Goal: Navigation & Orientation: Find specific page/section

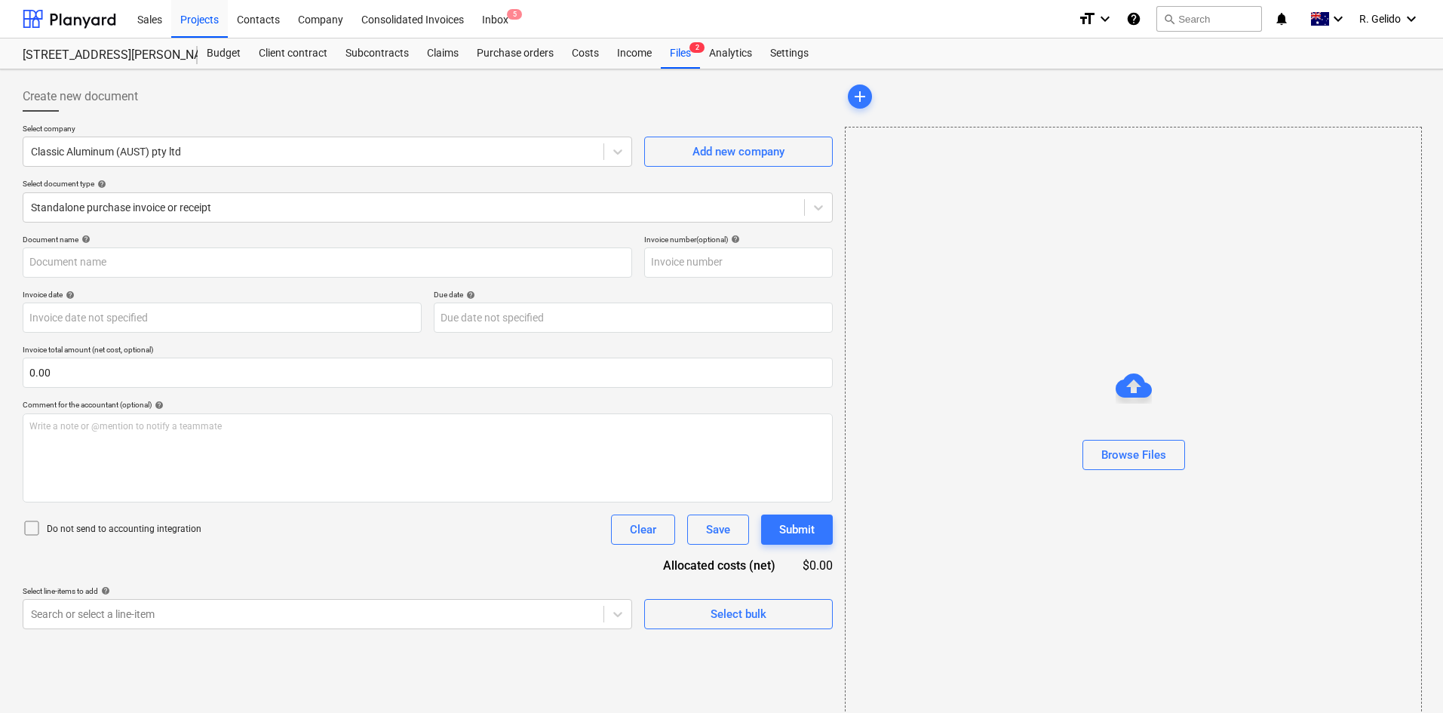
type input "INV-0094"
type input "[DATE]"
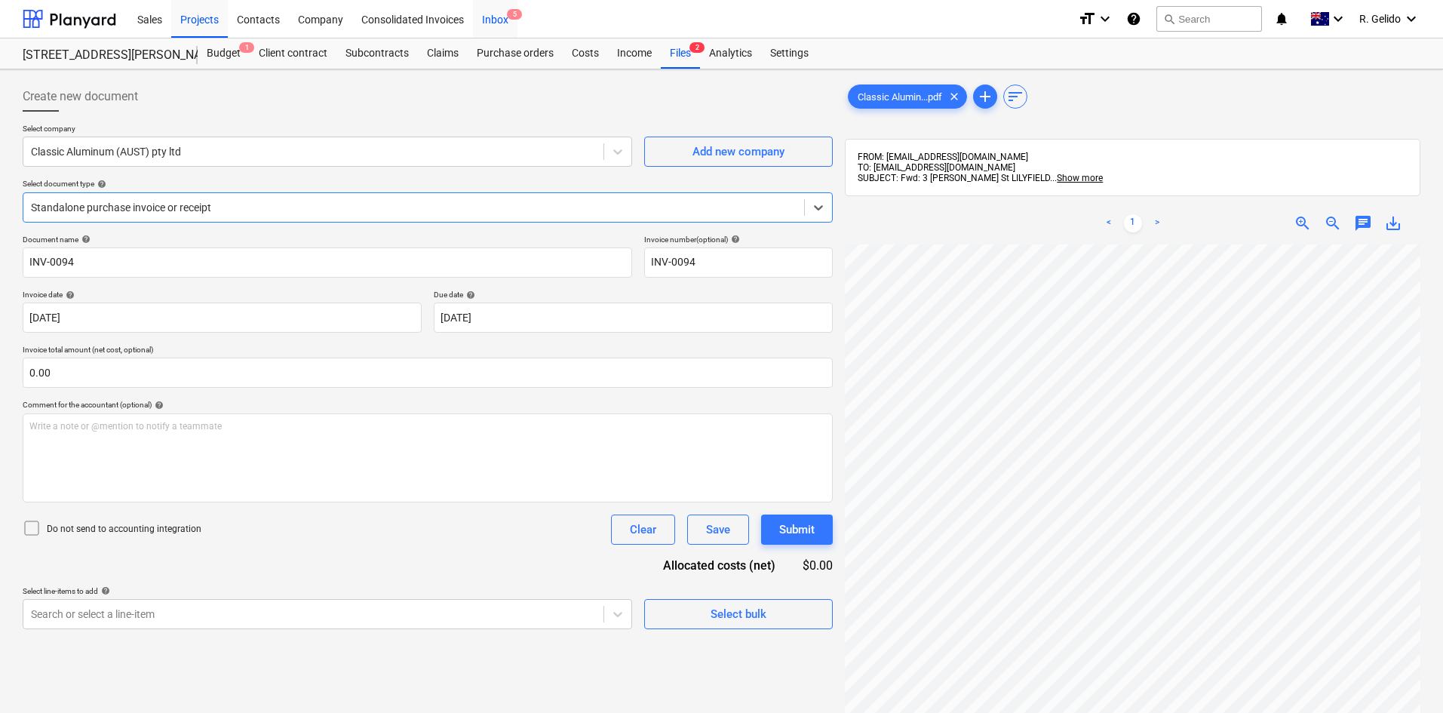
click at [494, 17] on div "Inbox 5" at bounding box center [495, 18] width 44 height 38
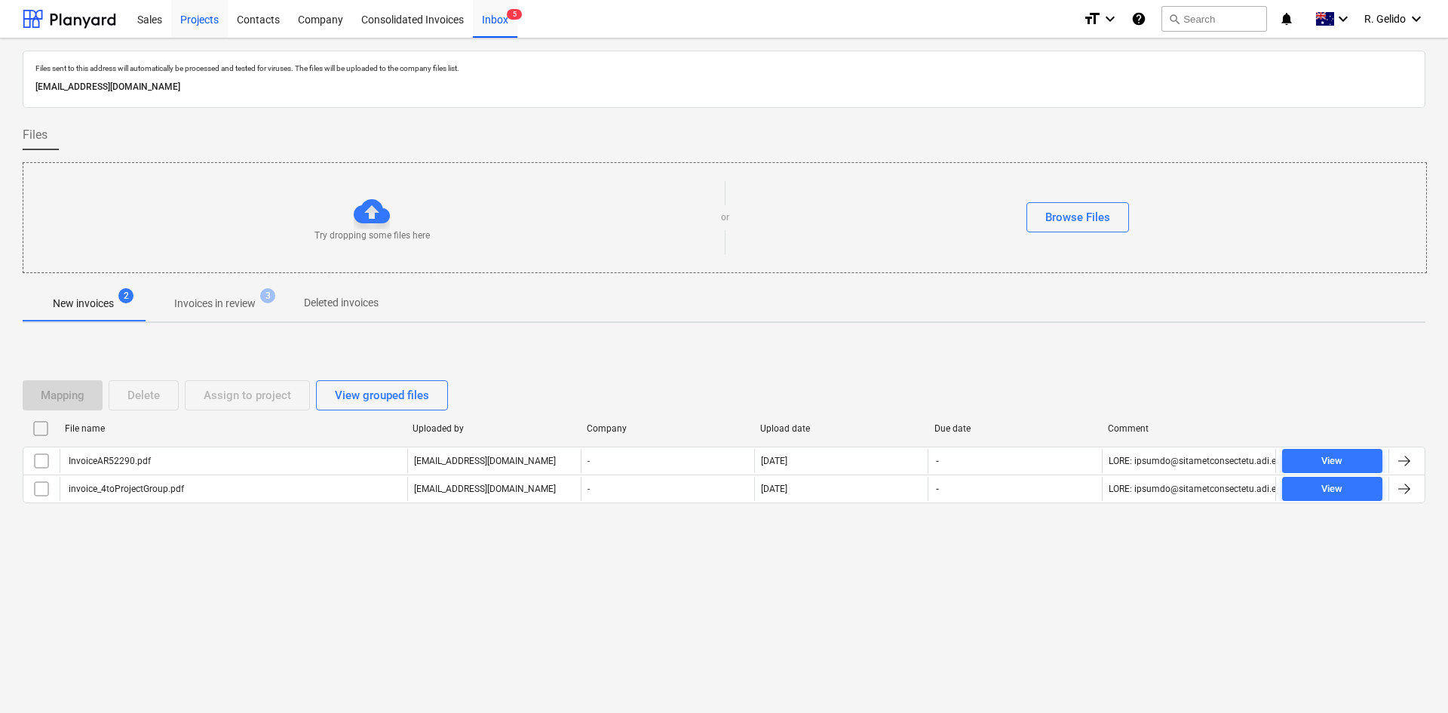
click at [203, 23] on div "Projects" at bounding box center [199, 18] width 57 height 38
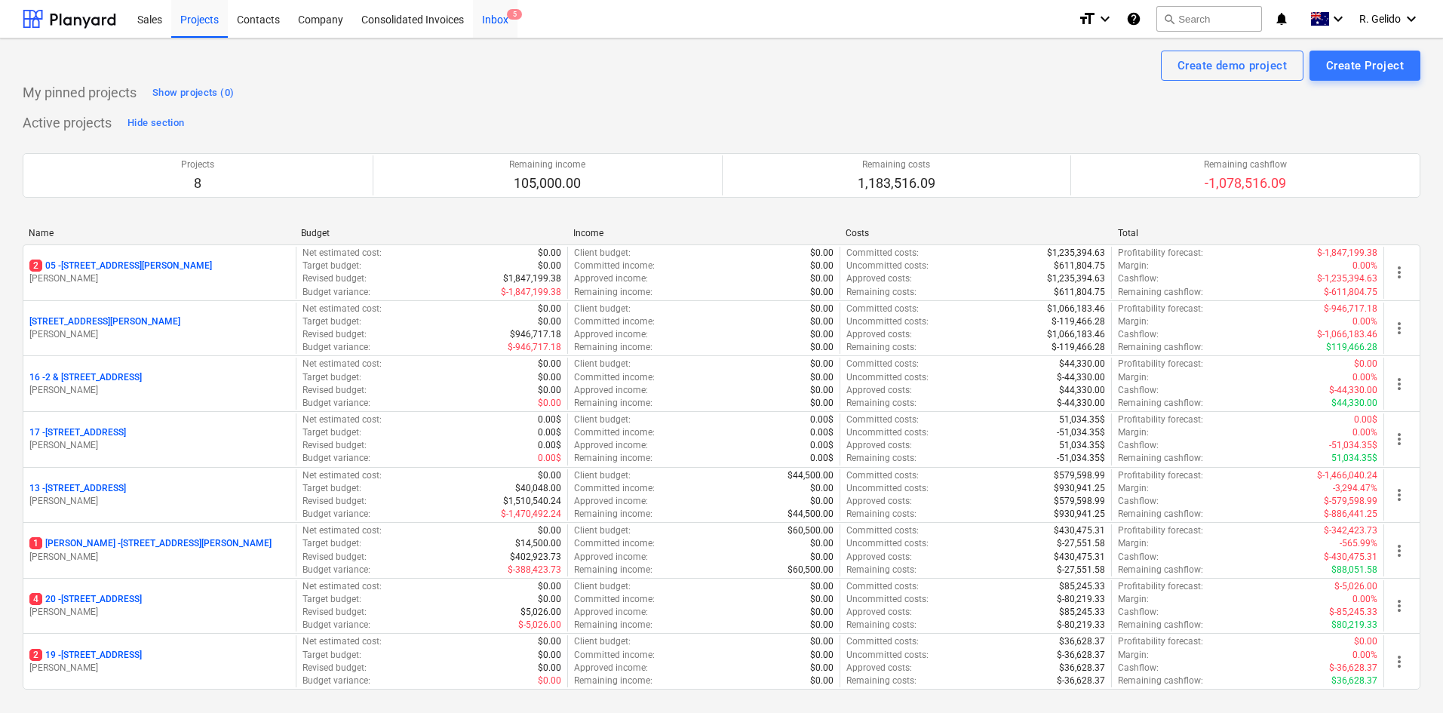
click at [512, 9] on span "5" at bounding box center [514, 14] width 15 height 11
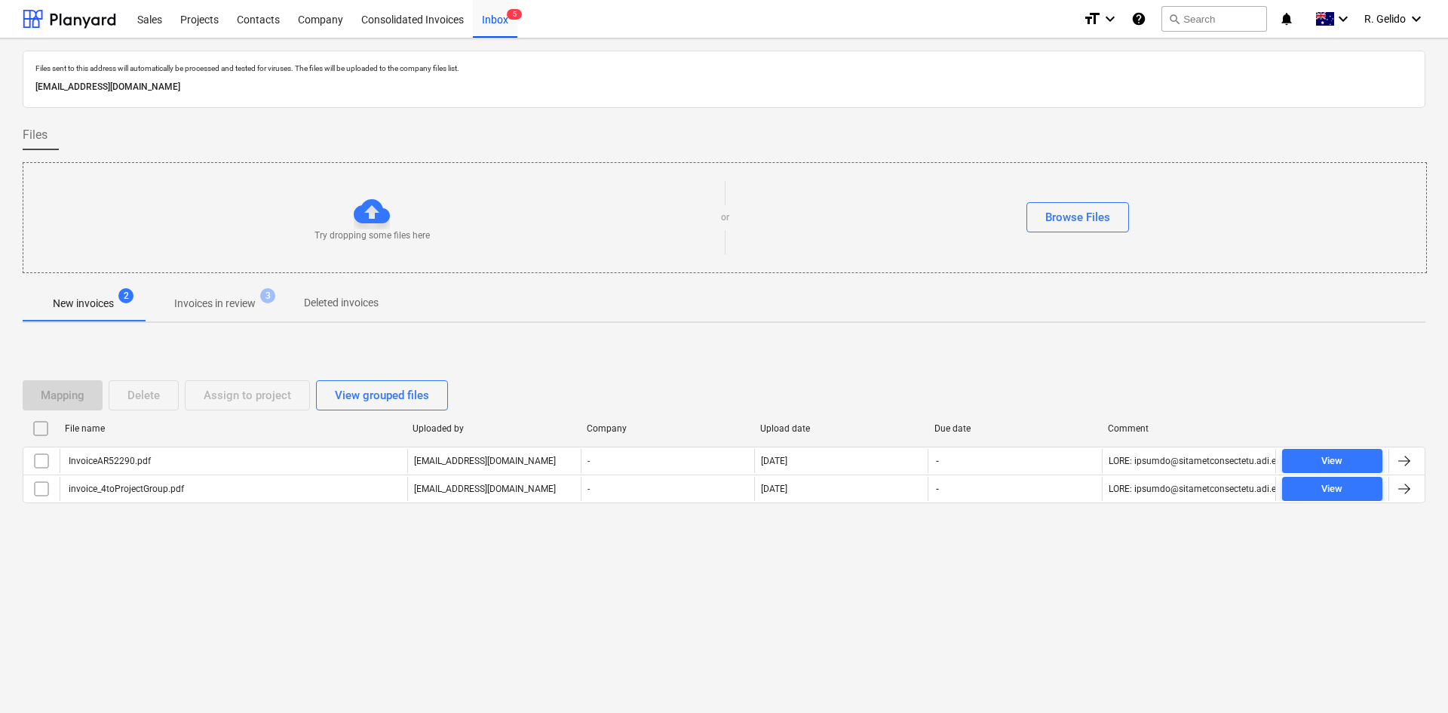
click at [217, 313] on span "Invoices in review 3" at bounding box center [215, 303] width 142 height 27
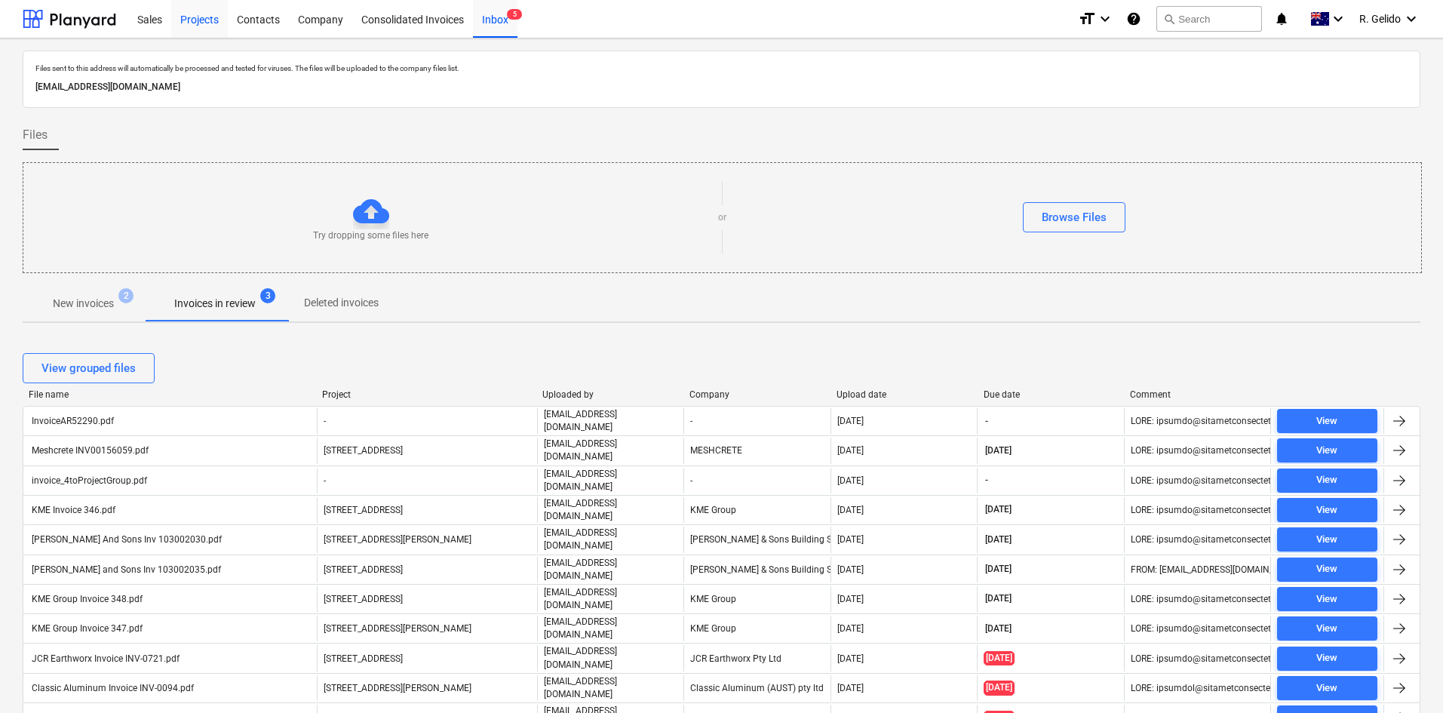
click at [203, 18] on div "Projects" at bounding box center [199, 18] width 57 height 38
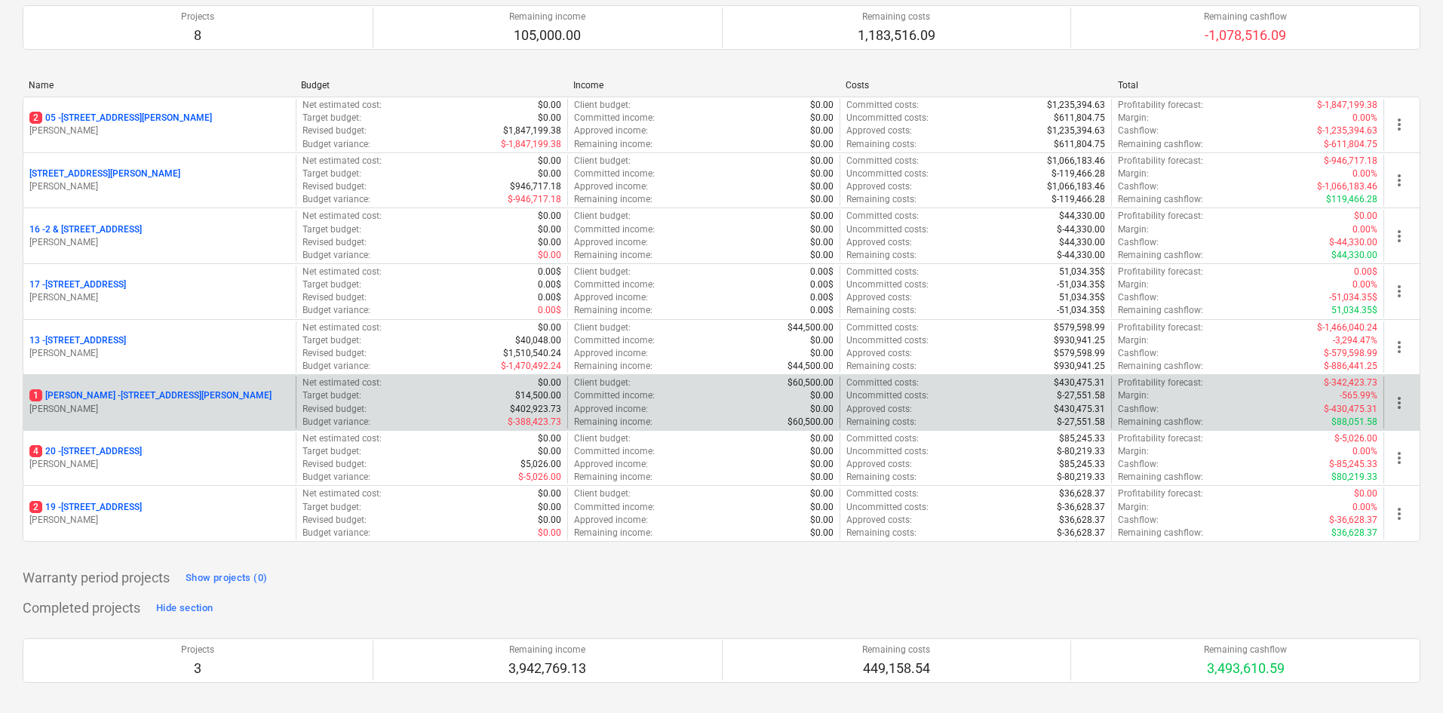
scroll to position [151, 0]
